Goal: Task Accomplishment & Management: Use online tool/utility

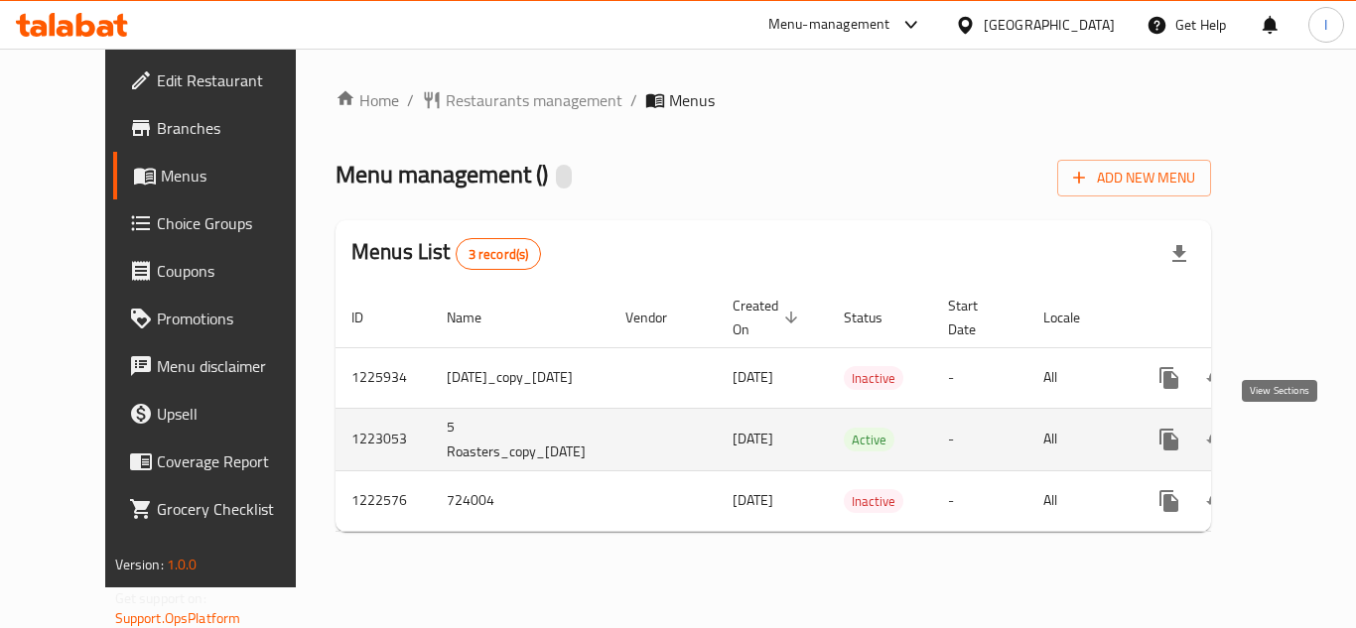
click at [1300, 441] on icon "enhanced table" at bounding box center [1312, 440] width 24 height 24
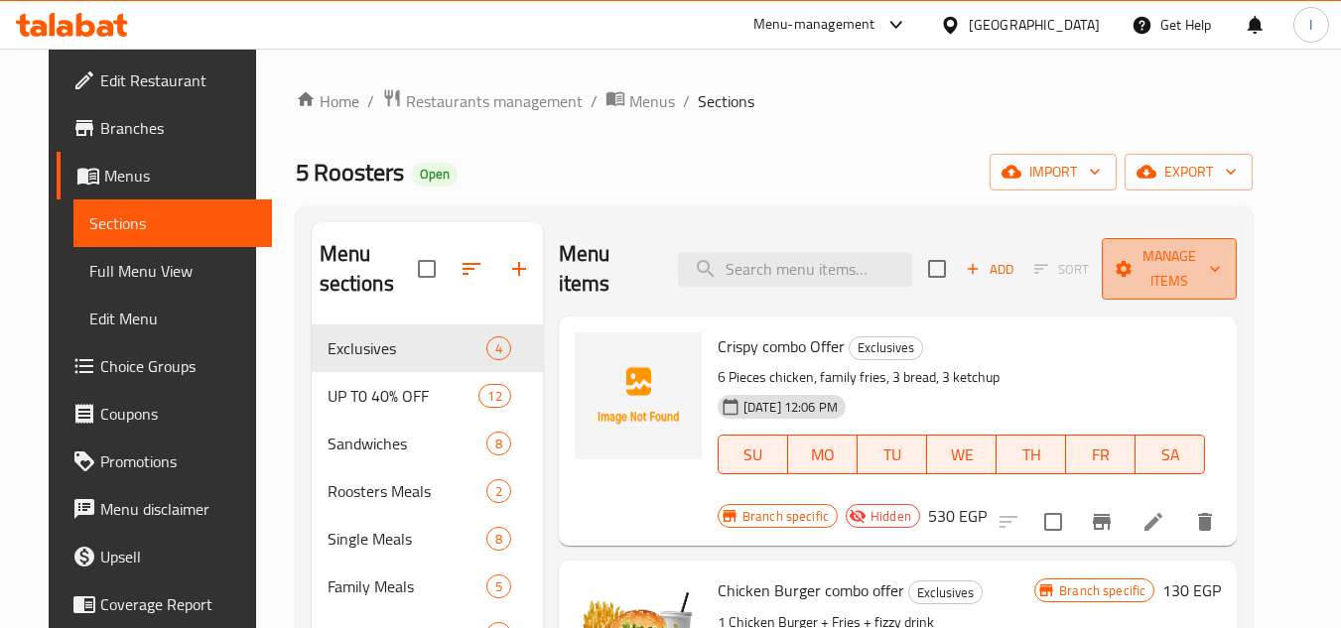
click at [1183, 244] on span "Manage items" at bounding box center [1169, 269] width 103 height 50
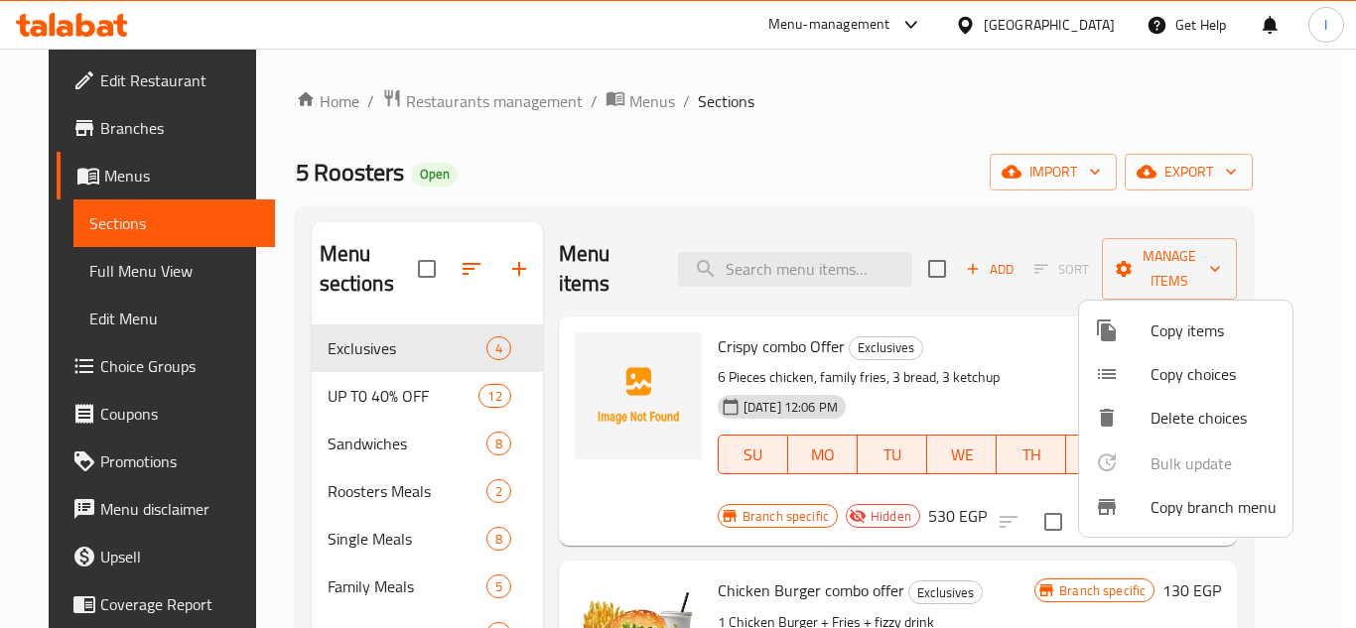
click at [1161, 509] on span "Copy branch menu" at bounding box center [1213, 507] width 126 height 24
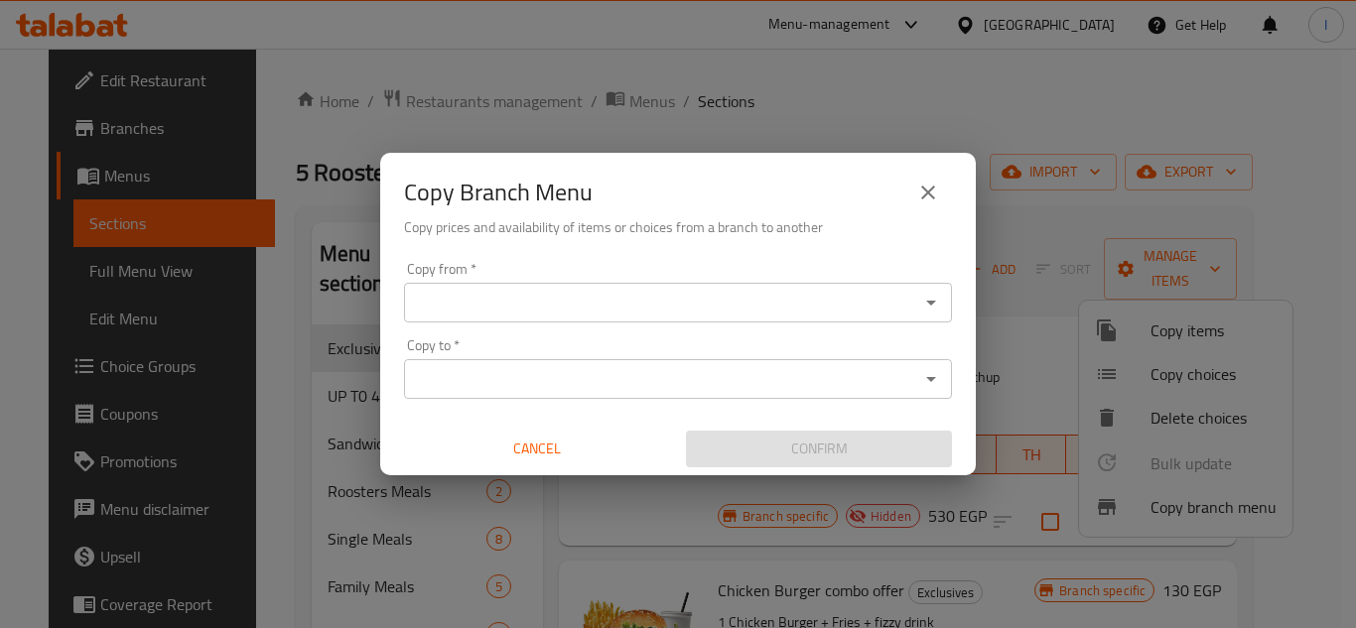
click at [757, 314] on input "Copy from   *" at bounding box center [661, 303] width 503 height 28
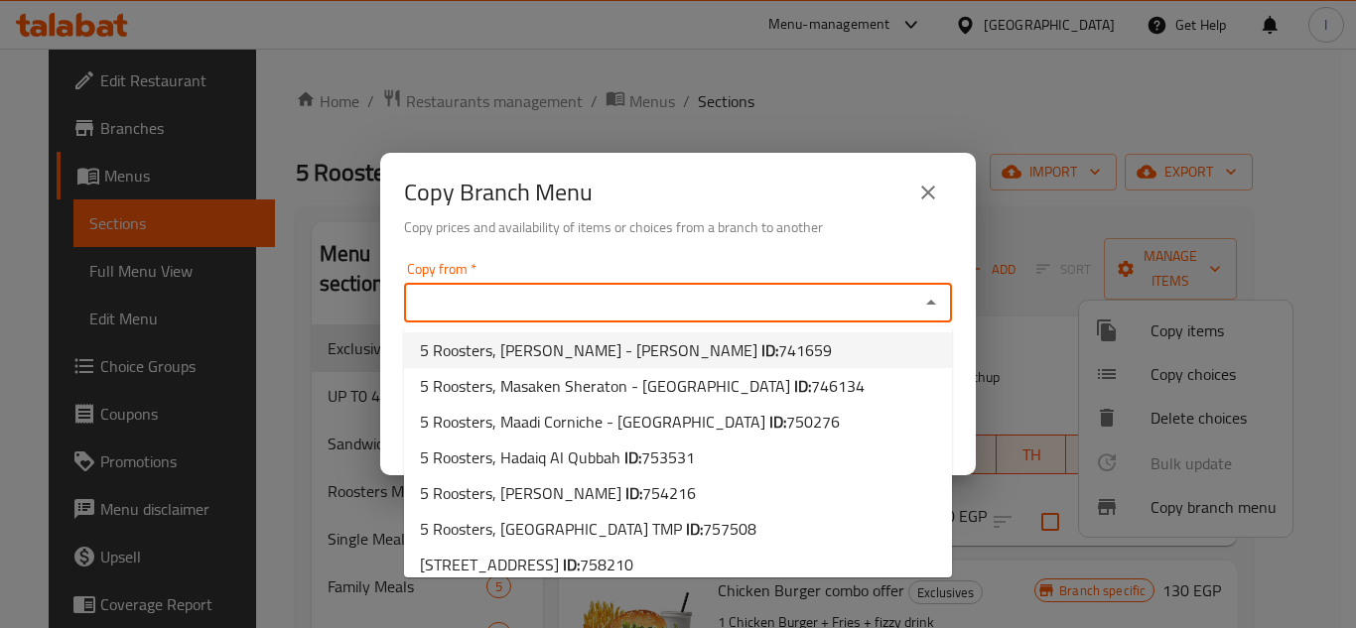
scroll to position [301, 0]
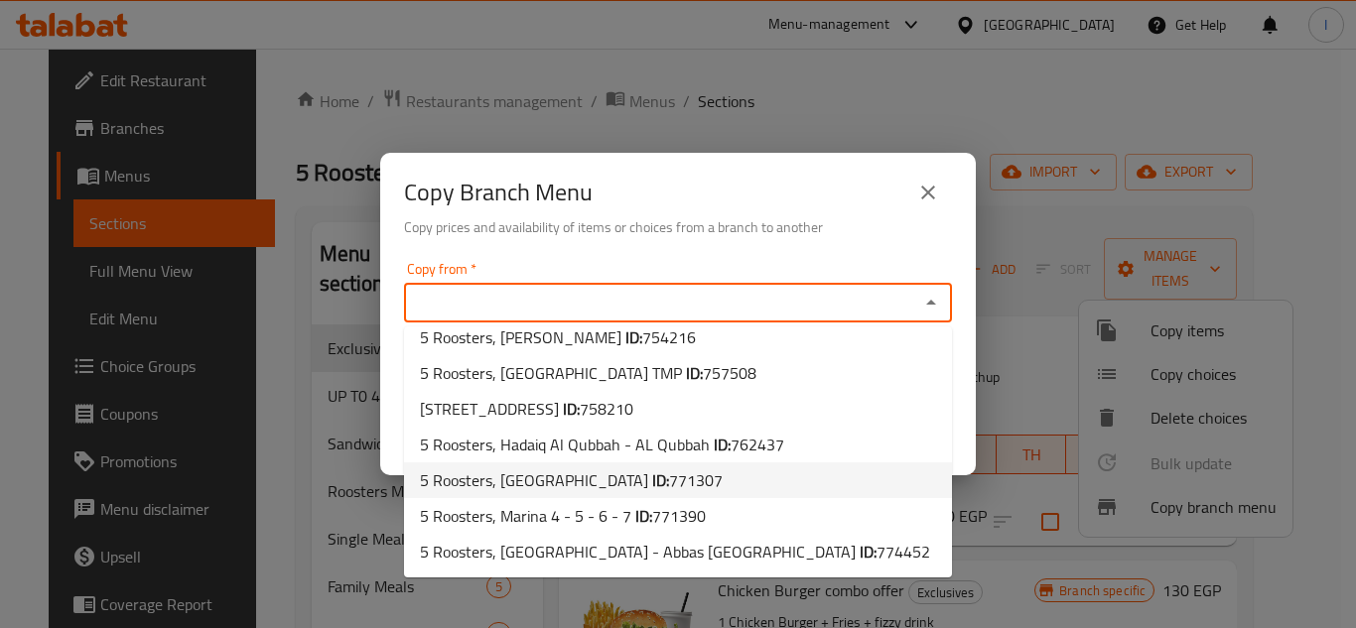
click at [693, 486] on li "5 Roosters, [GEOGRAPHIC_DATA] ID: 771307" at bounding box center [678, 481] width 548 height 36
type input "5 Roosters, [GEOGRAPHIC_DATA]"
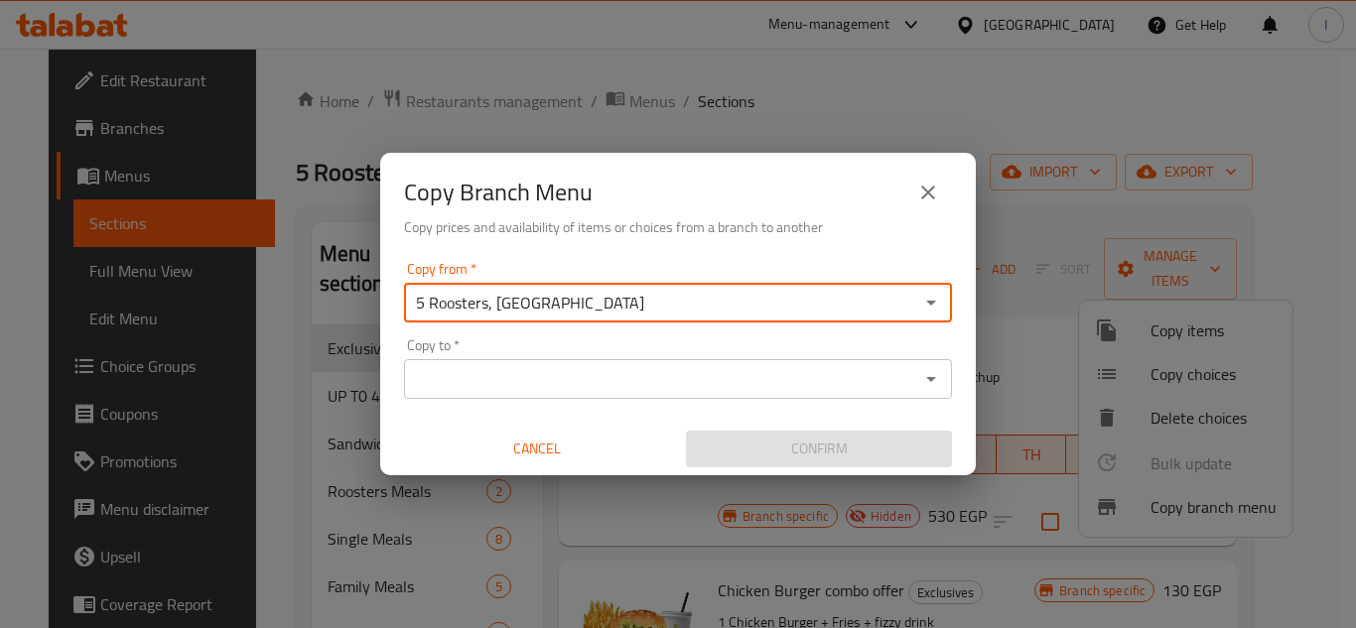
click at [718, 369] on input "Copy to   *" at bounding box center [661, 379] width 503 height 28
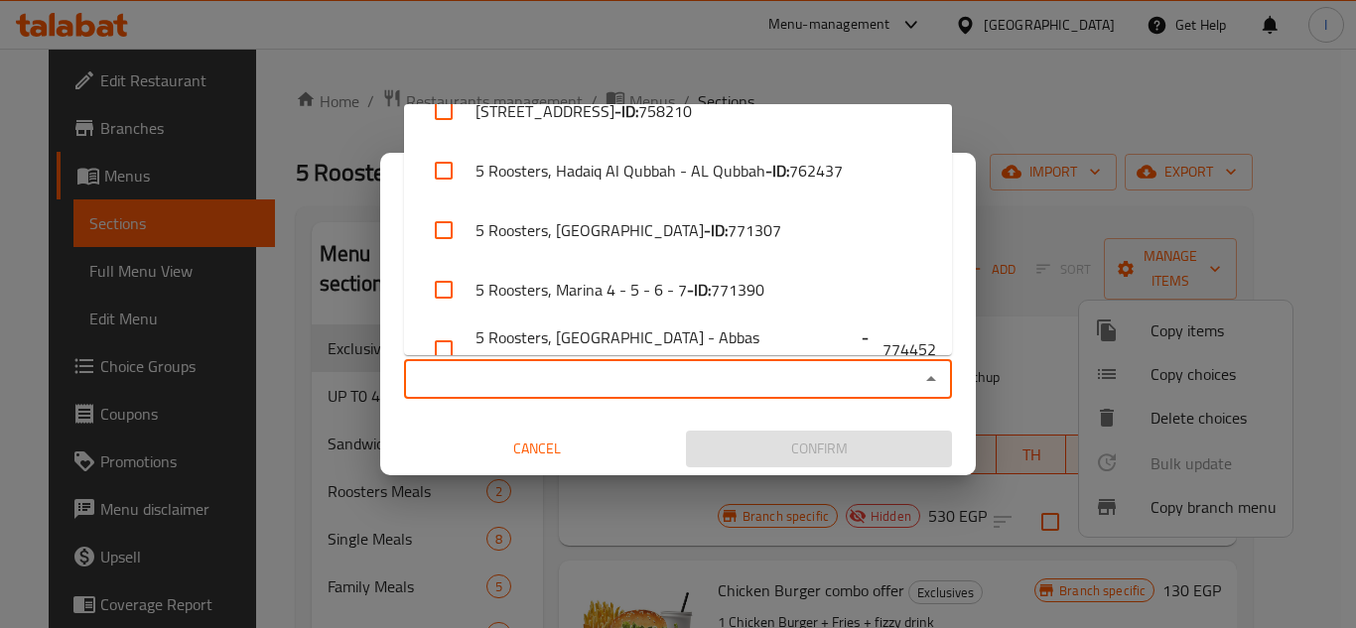
scroll to position [658, 0]
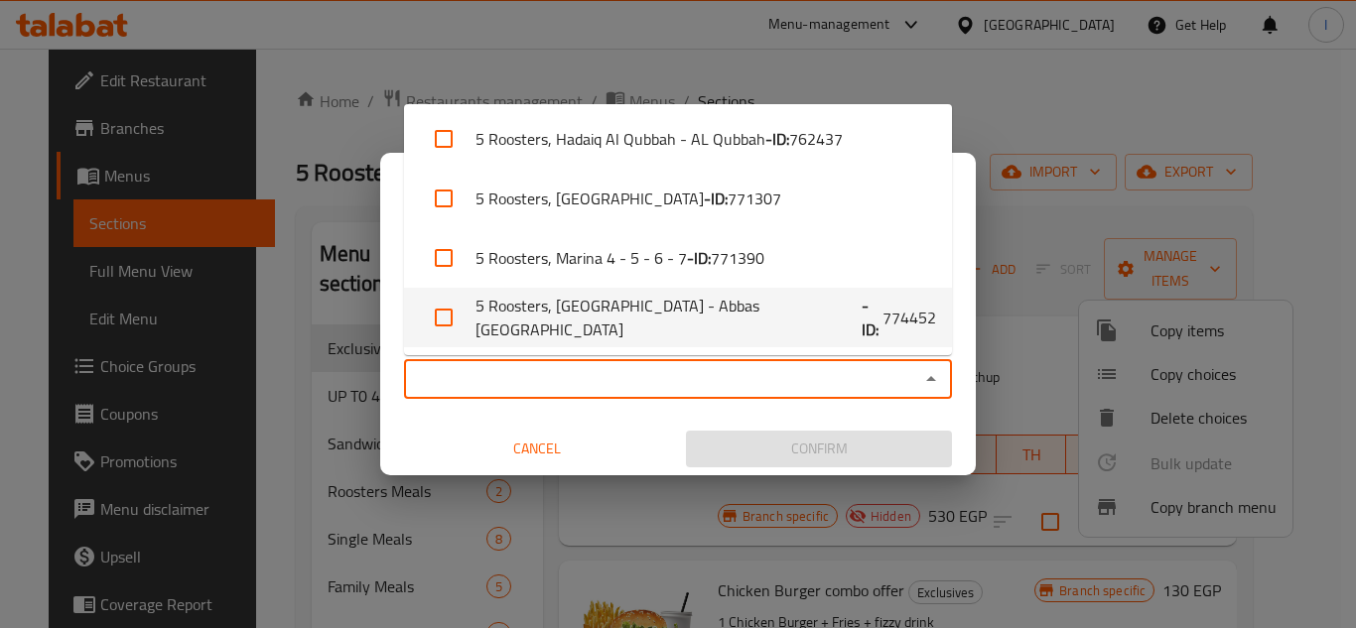
click at [882, 306] on span "774452" at bounding box center [909, 318] width 54 height 24
checkbox input "true"
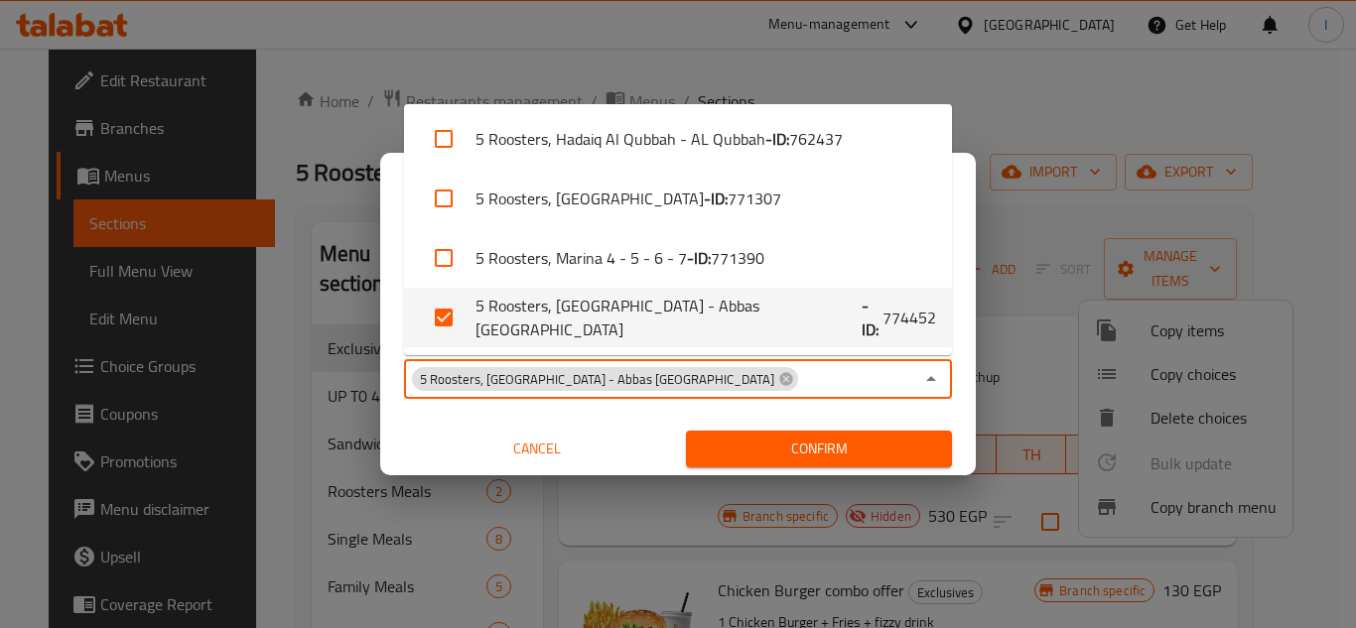
click at [842, 454] on span "Confirm" at bounding box center [819, 449] width 234 height 25
